Goal: Register for event/course

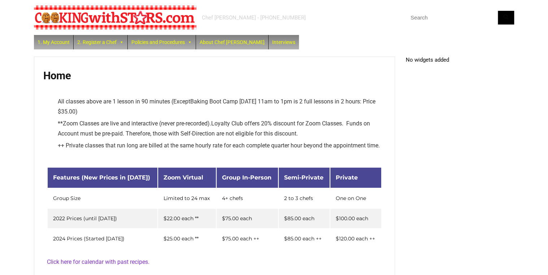
drag, startPoint x: 546, startPoint y: 75, endPoint x: 544, endPoint y: 88, distance: 13.5
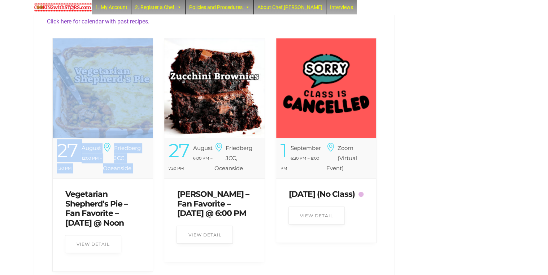
drag, startPoint x: 42, startPoint y: 205, endPoint x: 65, endPoint y: 203, distance: 23.1
click at [65, 203] on link "Vegetarian Shepherd’s Pie – Fan Favorite – [DATE] @ Noon" at bounding box center [96, 208] width 62 height 38
click at [65, 202] on link "Vegetarian Shepherd’s Pie – Fan Favorite – [DATE] @ Noon" at bounding box center [96, 208] width 62 height 38
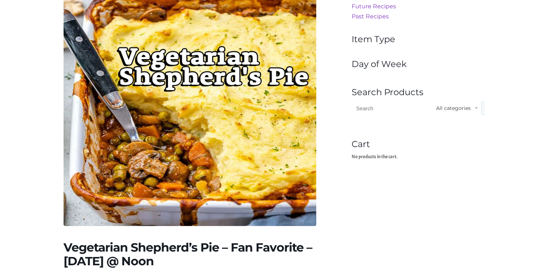
scroll to position [130, 0]
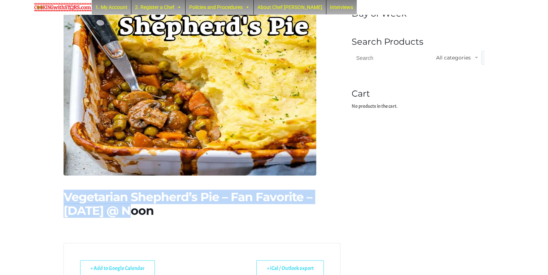
drag, startPoint x: 65, startPoint y: 198, endPoint x: 140, endPoint y: 218, distance: 77.9
click at [140, 218] on div "Vegetarian Shepherd’s Pie – Fan Favorite – [DATE] @ Noon" at bounding box center [201, 208] width 277 height 64
copy h1 "Vegetarian Shepherd’s Pie – Fan Favorite – Wednesday"
